Goal: Navigation & Orientation: Find specific page/section

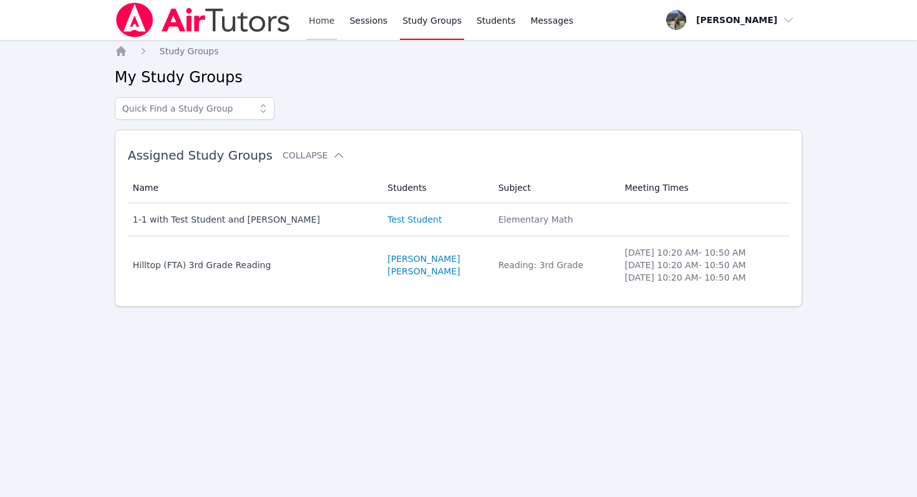
click at [322, 27] on link "Home" at bounding box center [321, 20] width 31 height 40
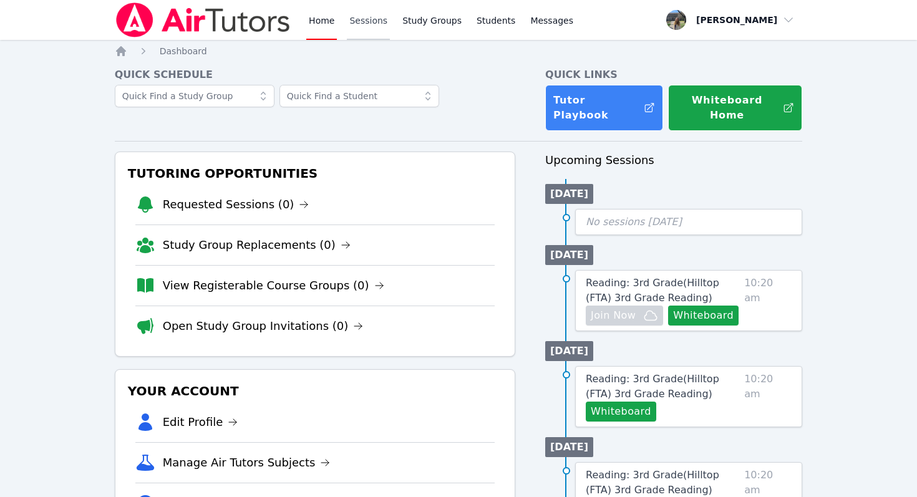
click at [376, 22] on link "Sessions" at bounding box center [368, 20] width 43 height 40
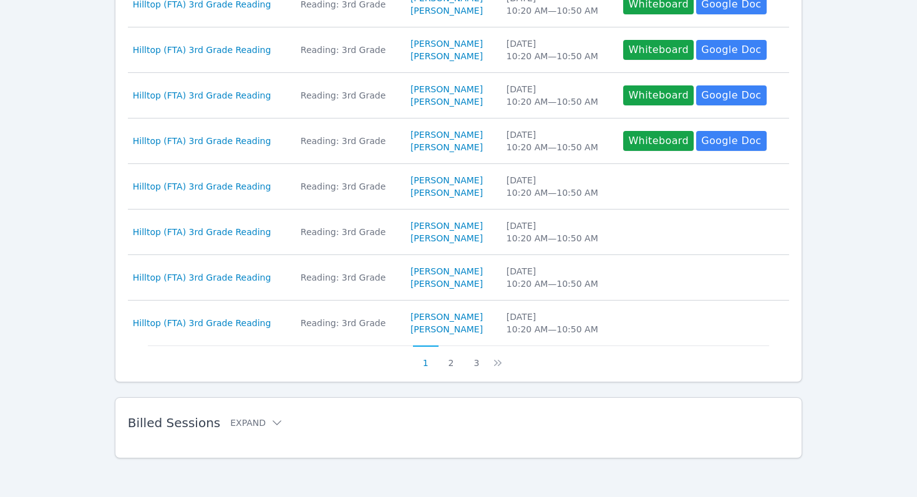
scroll to position [408, 0]
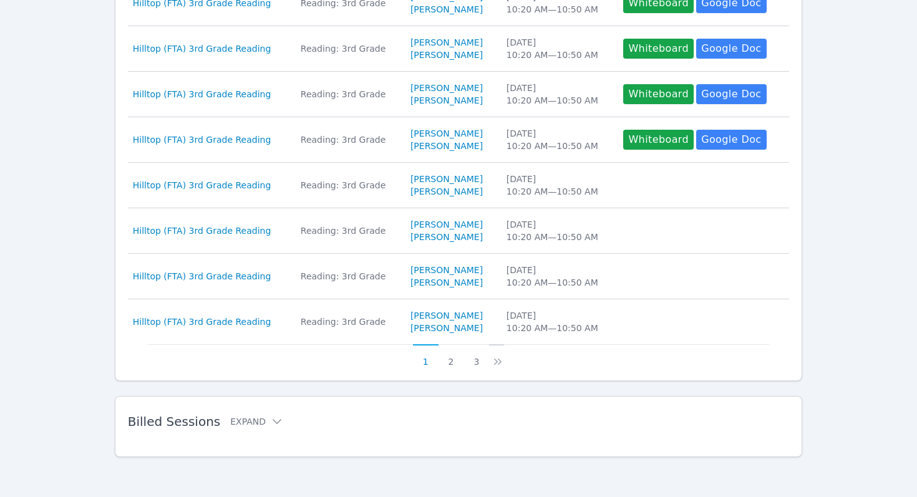
click at [496, 362] on icon at bounding box center [498, 362] width 12 height 12
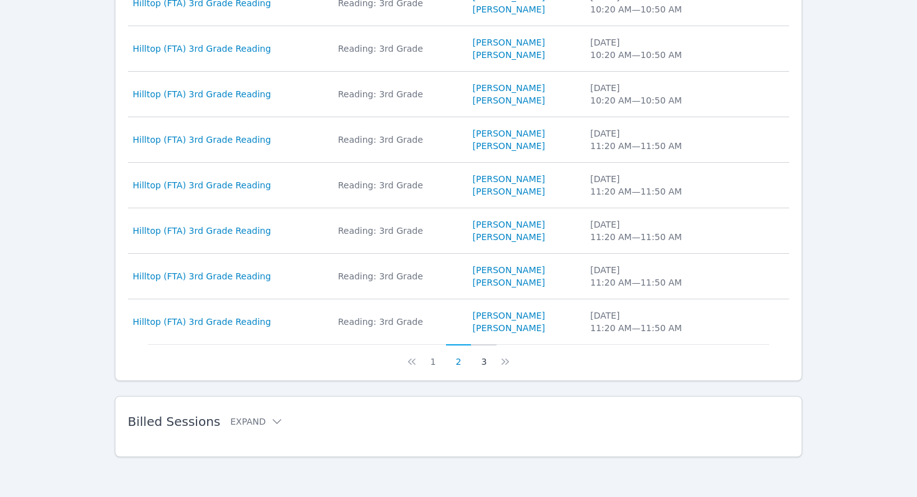
click at [487, 362] on button "3" at bounding box center [484, 356] width 26 height 24
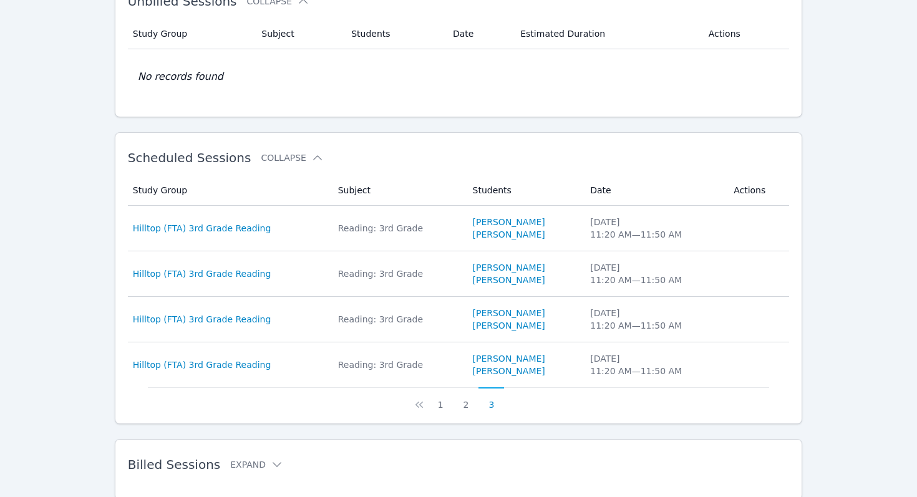
scroll to position [0, 0]
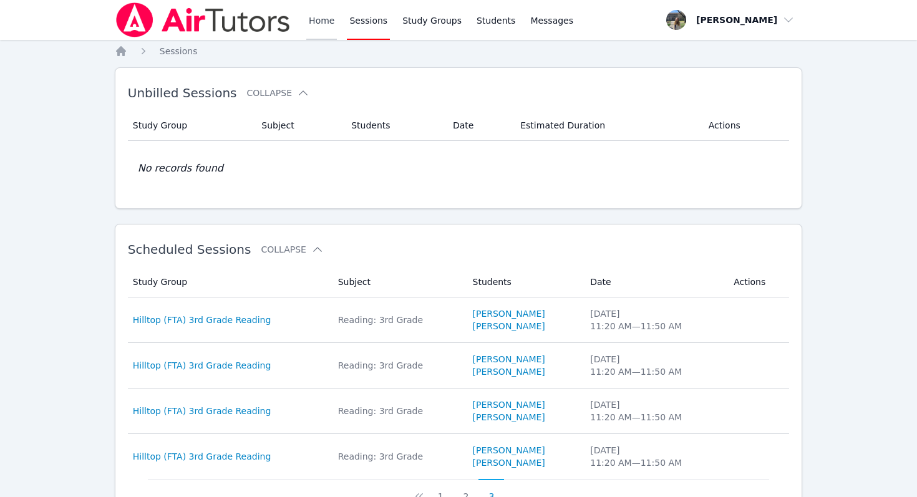
click at [316, 24] on link "Home" at bounding box center [321, 20] width 31 height 40
